Goal: Book appointment/travel/reservation

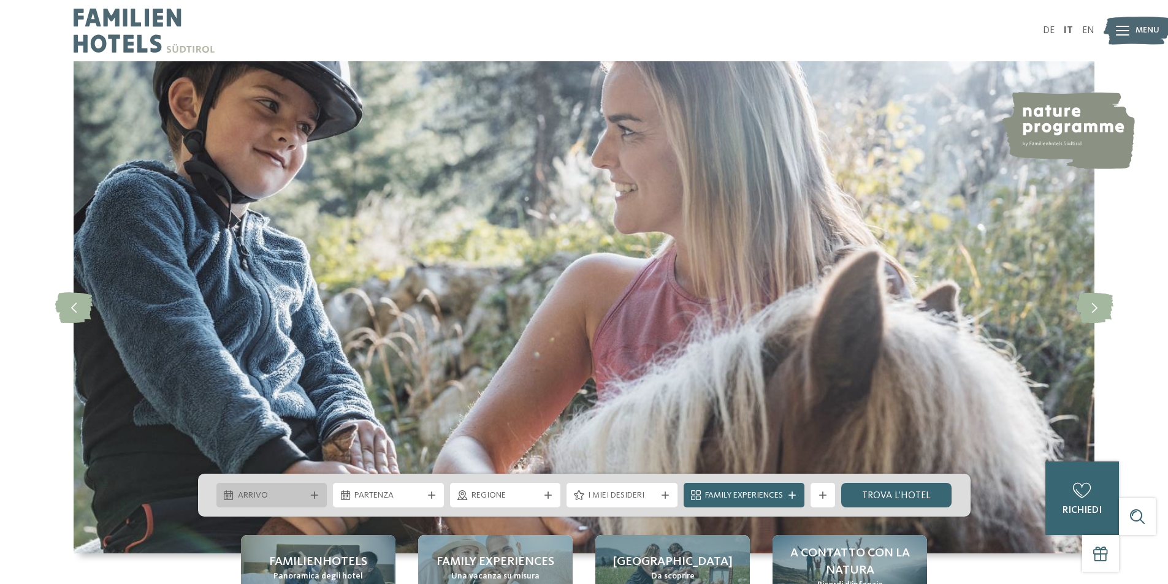
click at [286, 497] on span "Arrivo" at bounding box center [272, 496] width 68 height 12
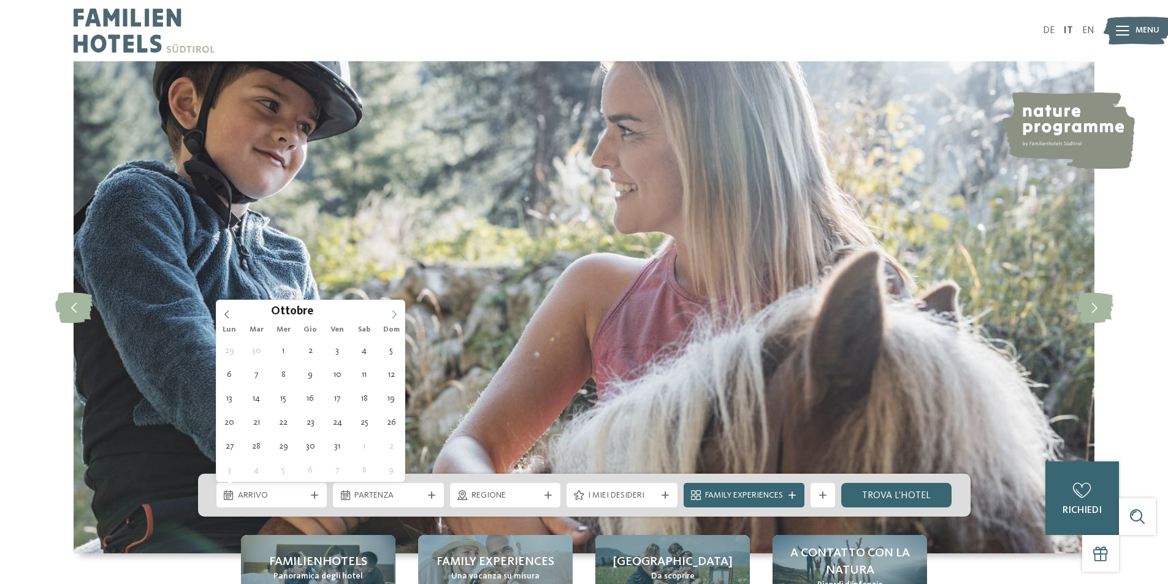
click at [392, 310] on icon at bounding box center [394, 314] width 9 height 9
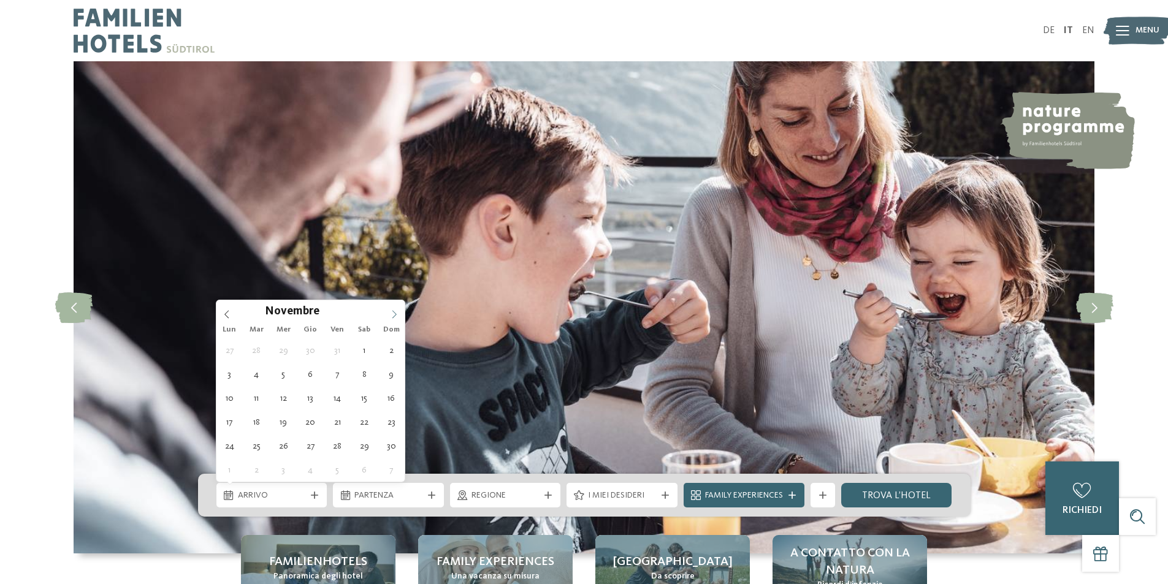
click at [392, 310] on icon at bounding box center [394, 314] width 9 height 9
type input "****"
click at [392, 310] on icon at bounding box center [394, 314] width 9 height 9
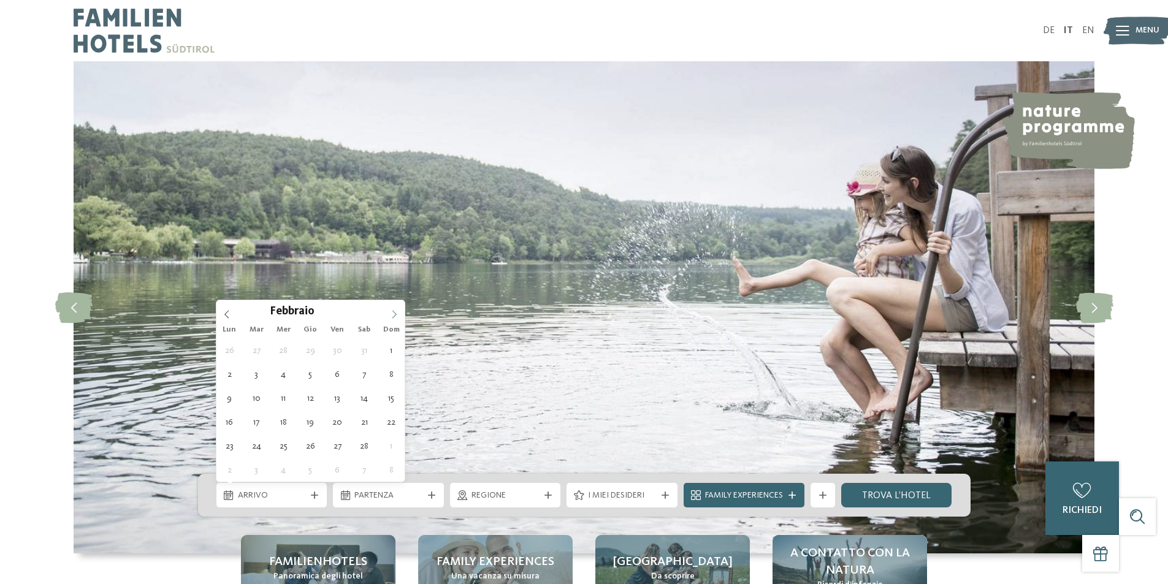
click at [396, 313] on icon at bounding box center [394, 314] width 9 height 9
click at [229, 311] on icon at bounding box center [227, 314] width 9 height 9
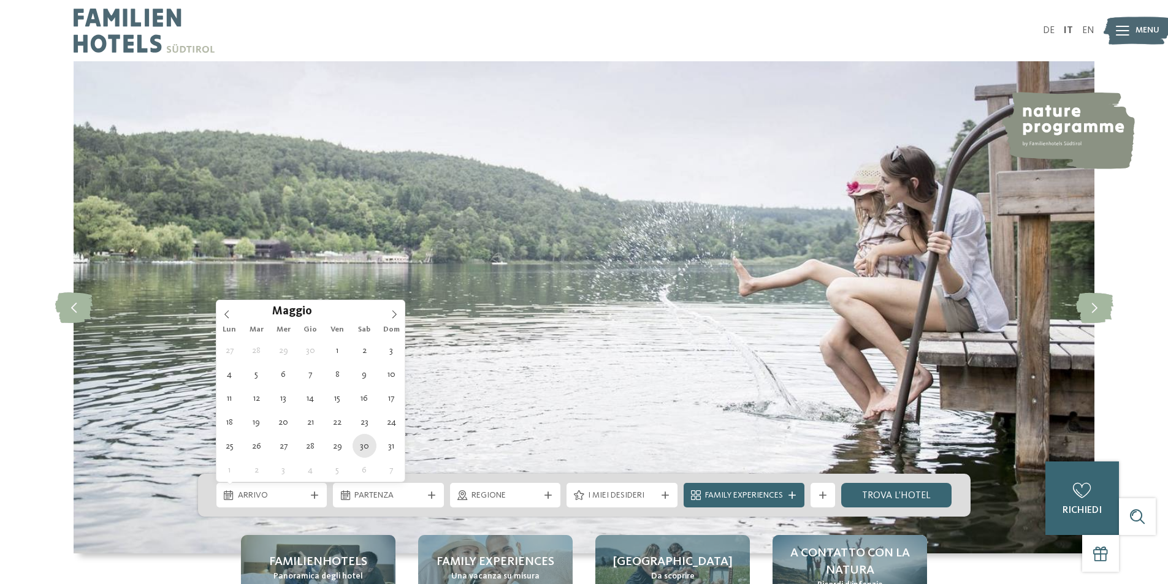
type div "[DATE]"
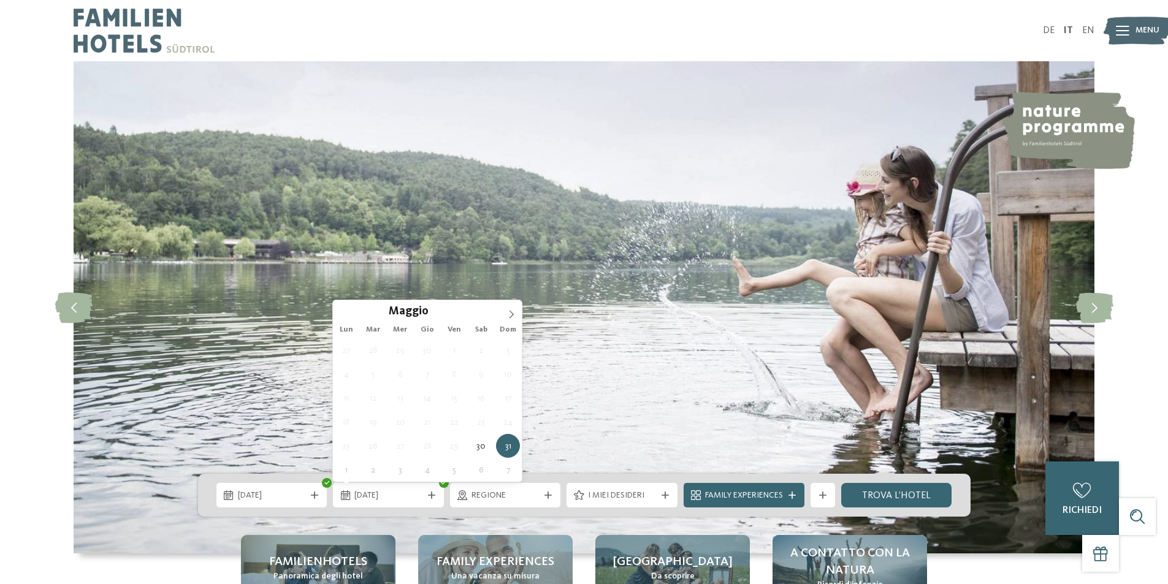
type input "****"
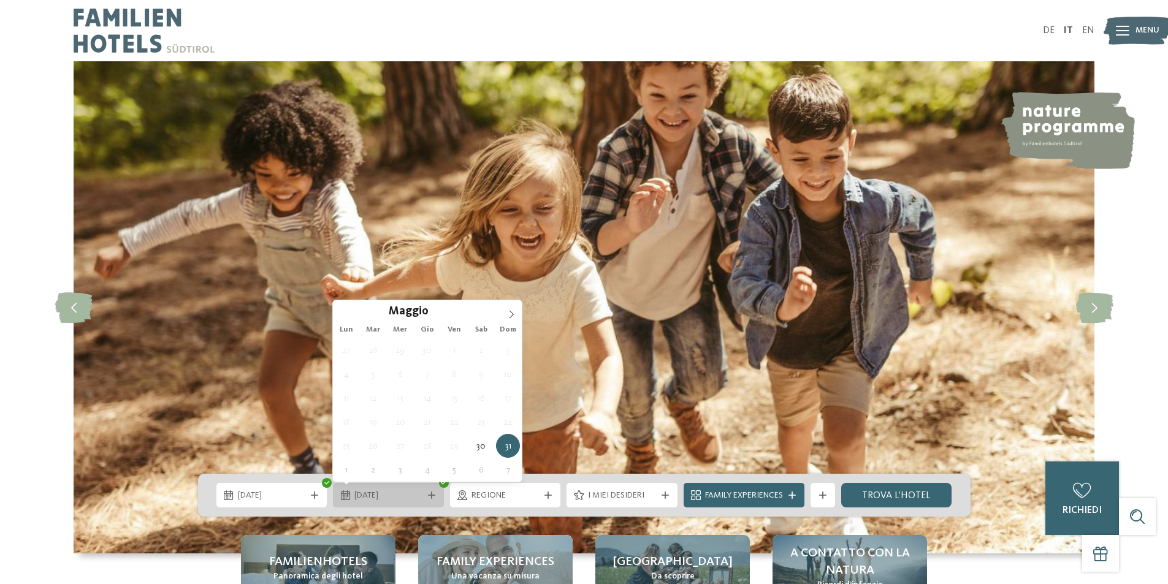
click at [406, 495] on span "[DATE]" at bounding box center [388, 496] width 68 height 12
click at [513, 311] on icon at bounding box center [511, 314] width 9 height 9
type div "[DATE]"
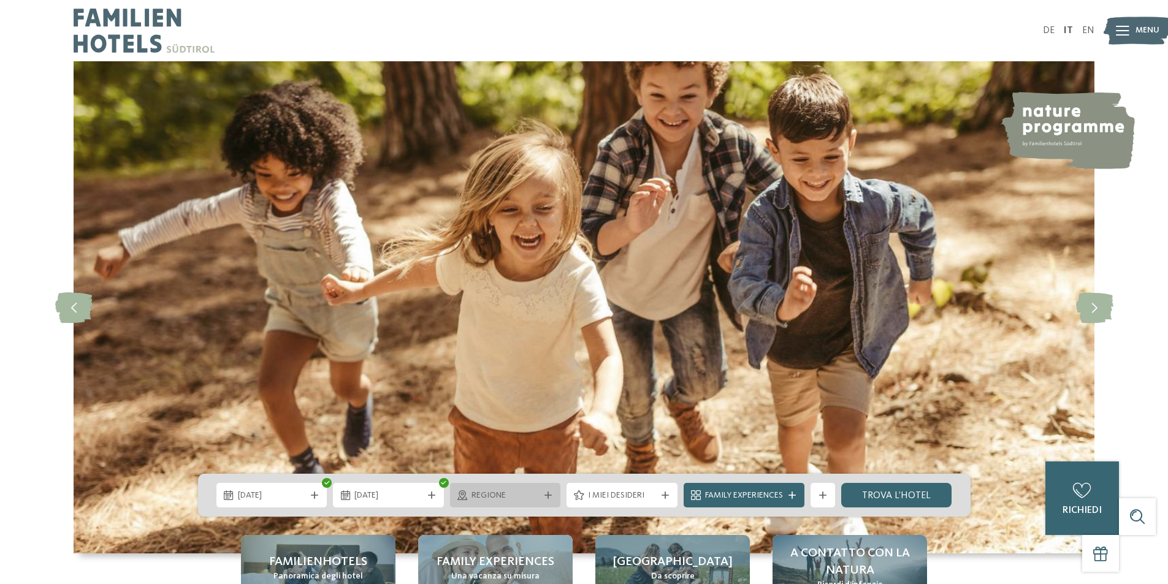
click at [549, 494] on icon at bounding box center [548, 495] width 7 height 7
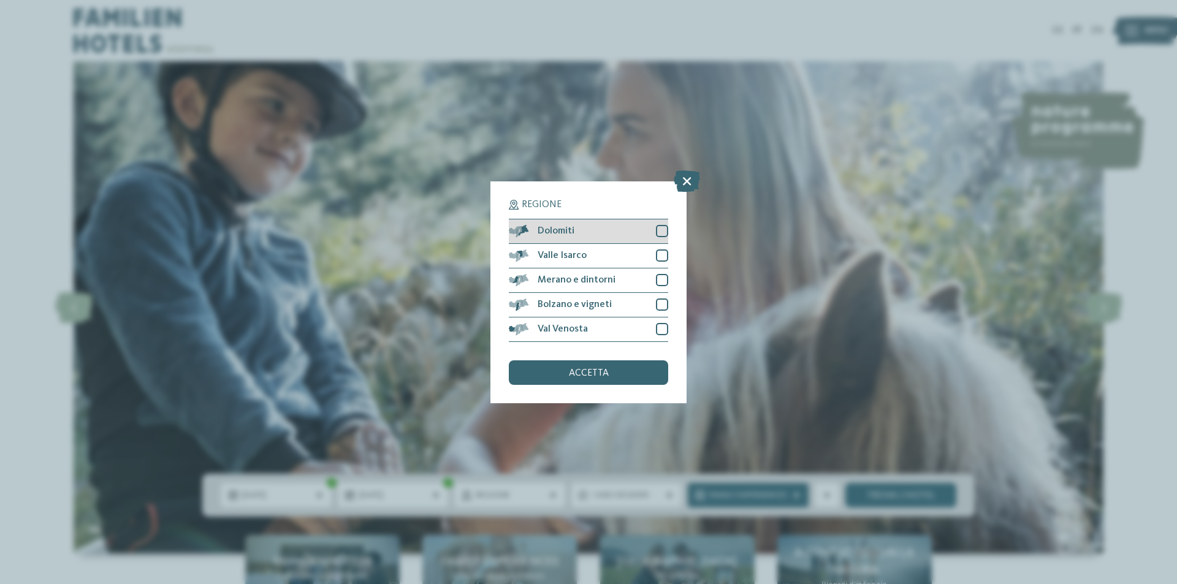
click at [665, 228] on div at bounding box center [662, 231] width 12 height 12
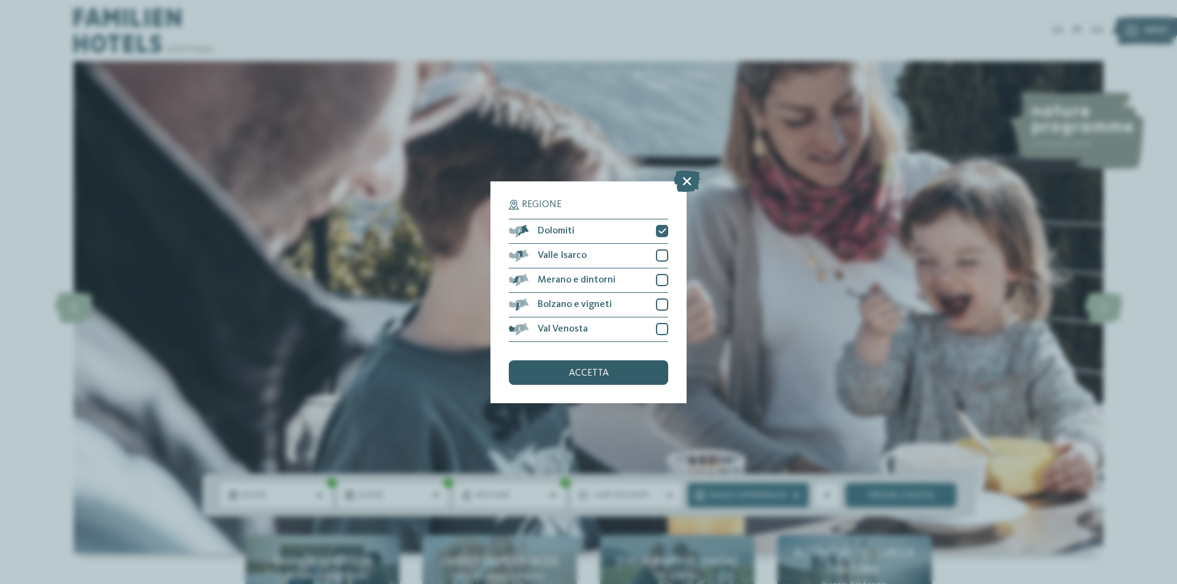
click at [595, 373] on span "accetta" at bounding box center [589, 374] width 40 height 10
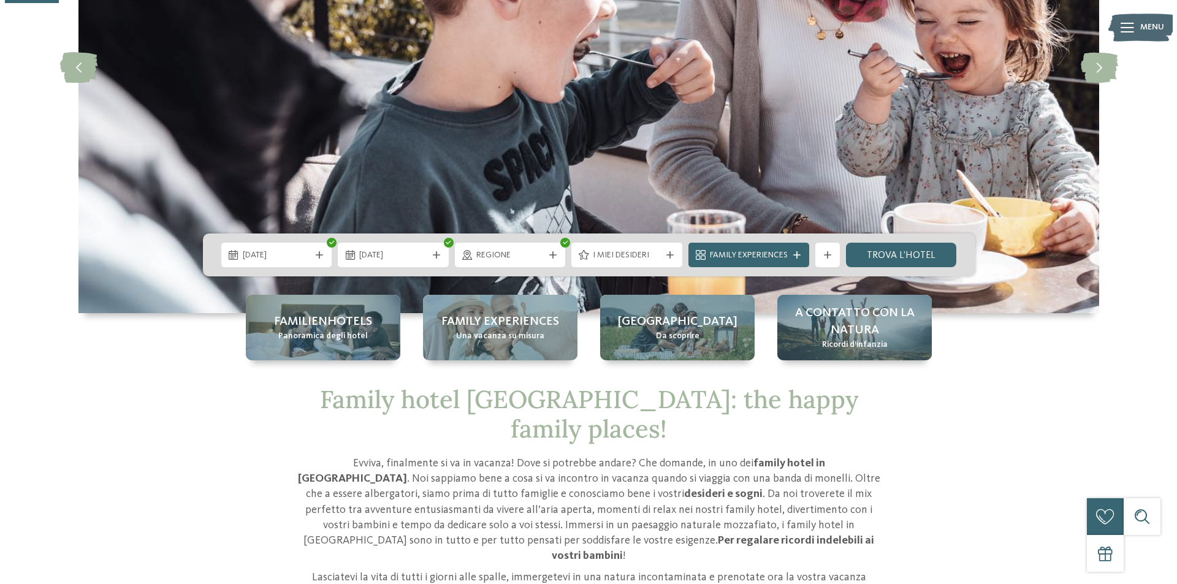
scroll to position [245, 0]
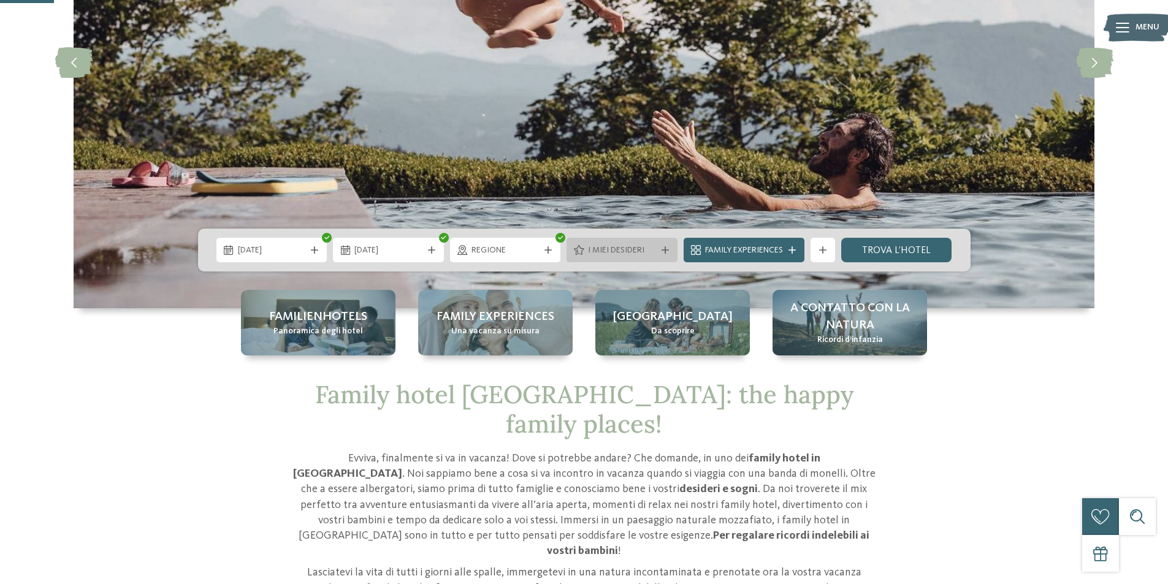
click at [628, 253] on span "I miei desideri" at bounding box center [622, 251] width 68 height 12
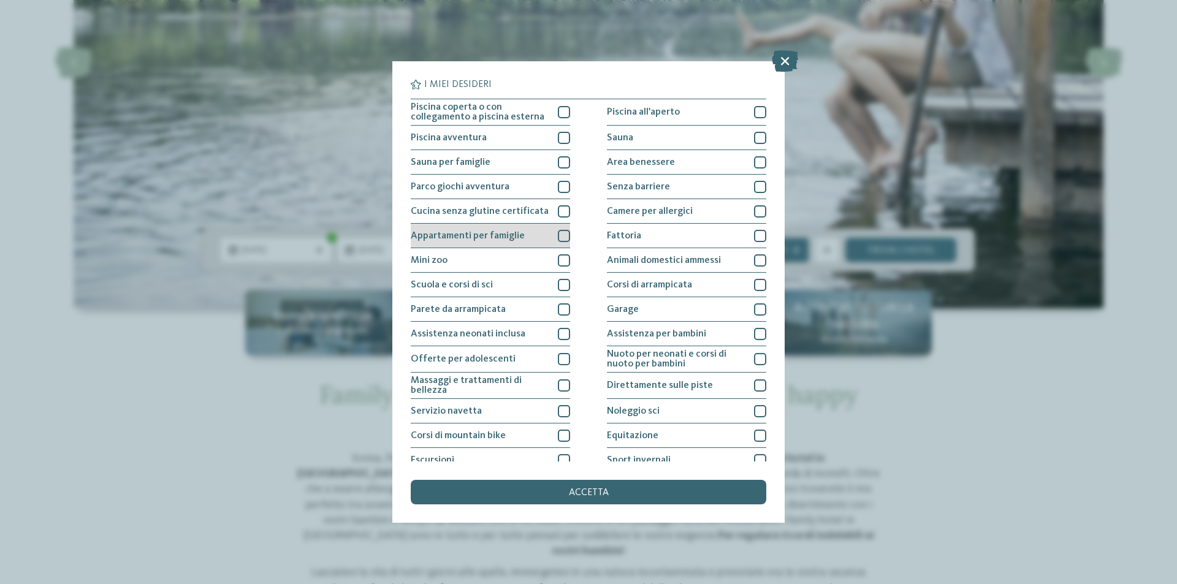
click at [564, 235] on div at bounding box center [564, 236] width 12 height 12
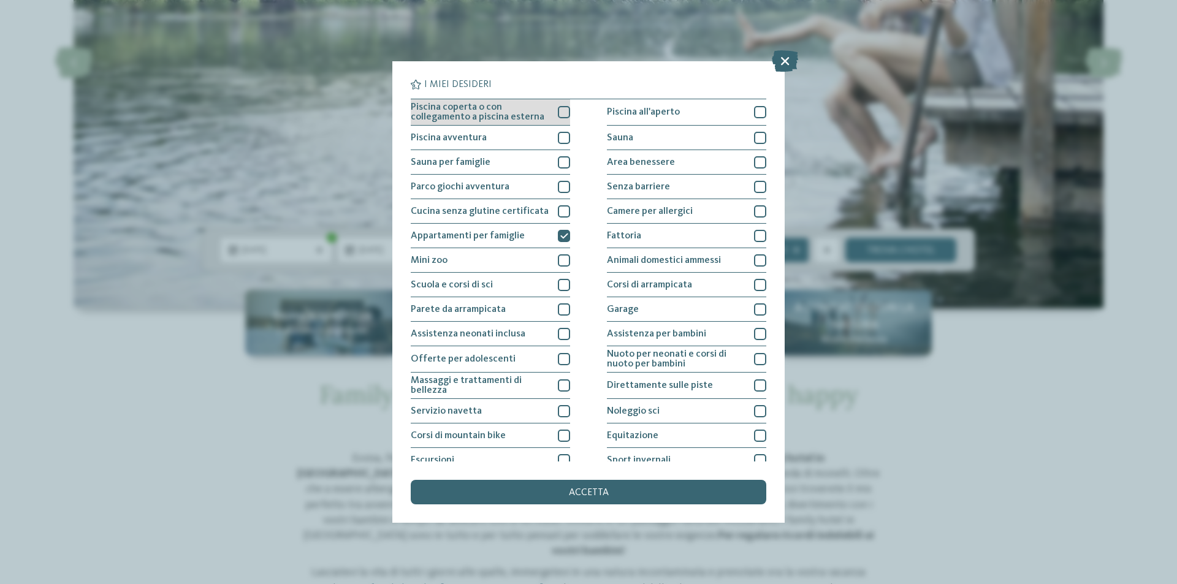
click at [559, 109] on div at bounding box center [564, 112] width 12 height 12
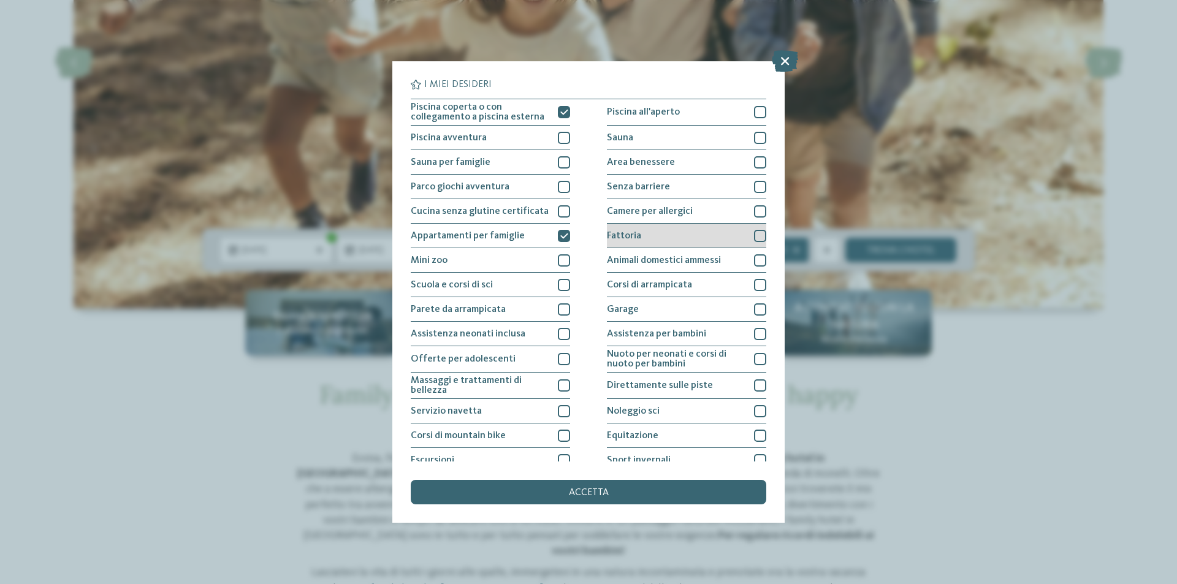
click at [756, 234] on div at bounding box center [760, 236] width 12 height 12
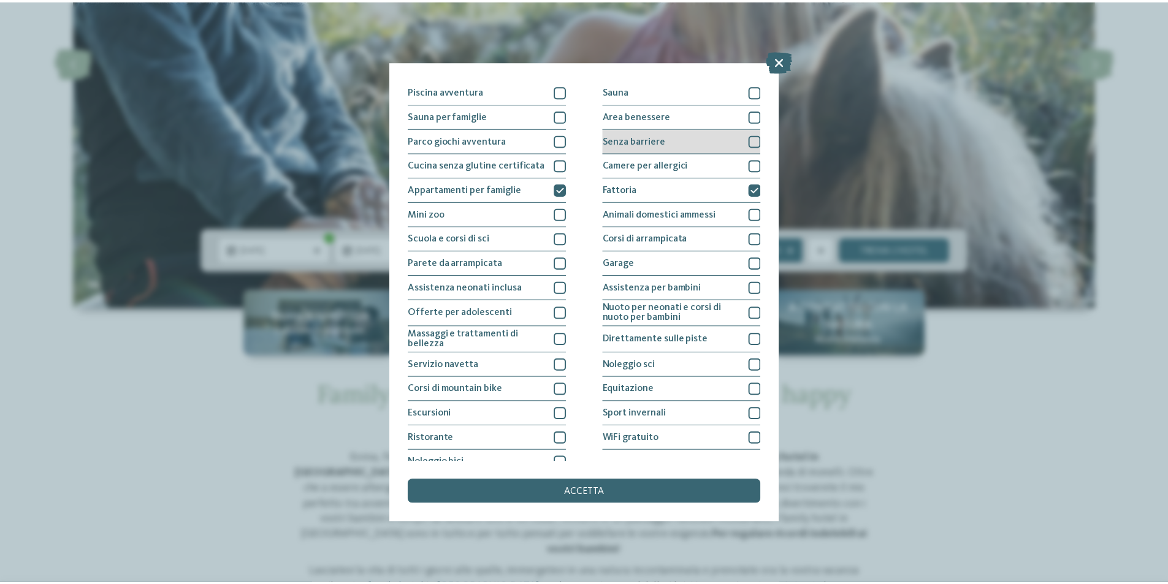
scroll to position [60, 0]
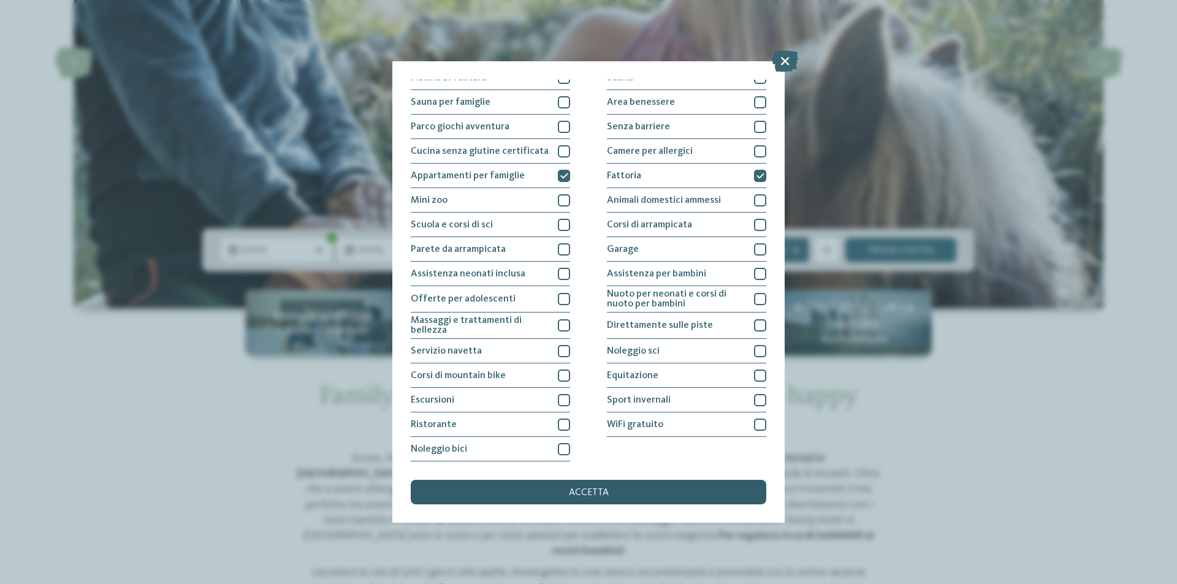
click at [611, 498] on div "accetta" at bounding box center [589, 492] width 356 height 25
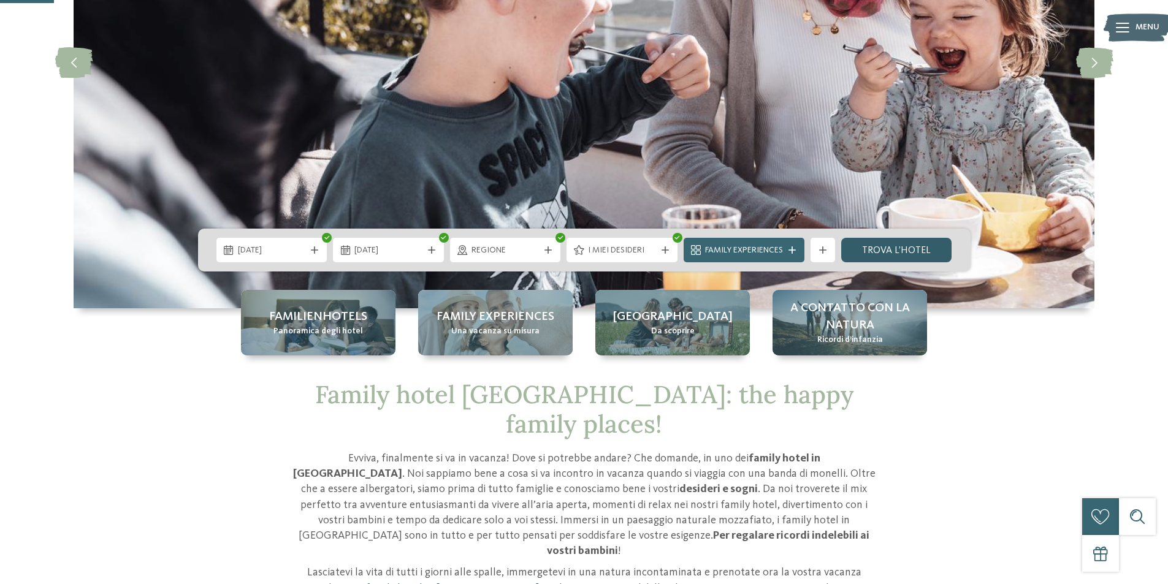
click at [897, 251] on link "trova l’hotel" at bounding box center [896, 250] width 111 height 25
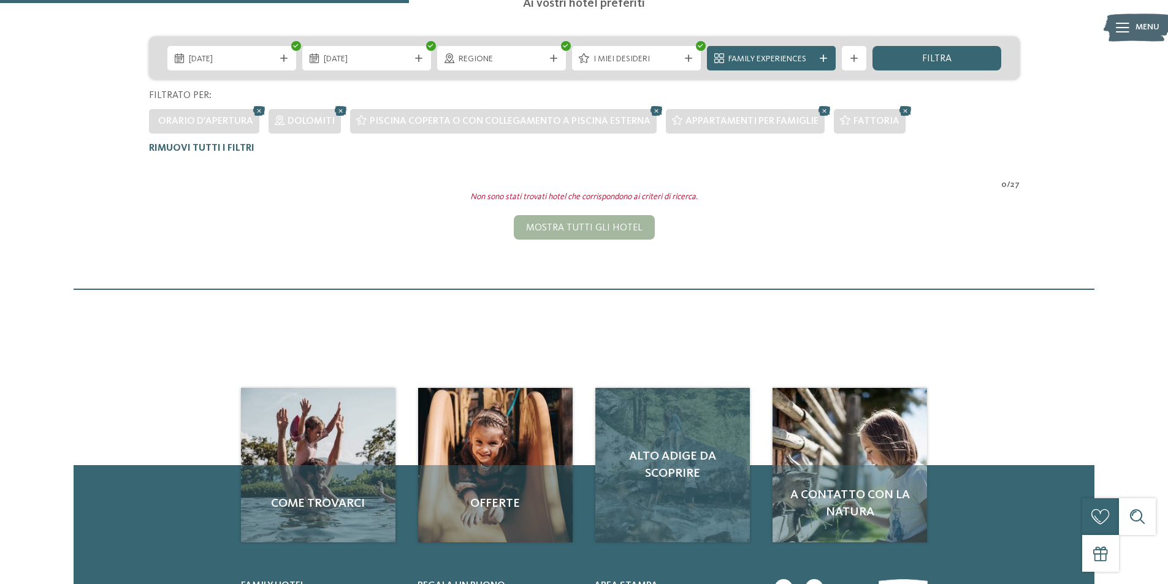
scroll to position [157, 0]
